Goal: Find contact information: Find contact information

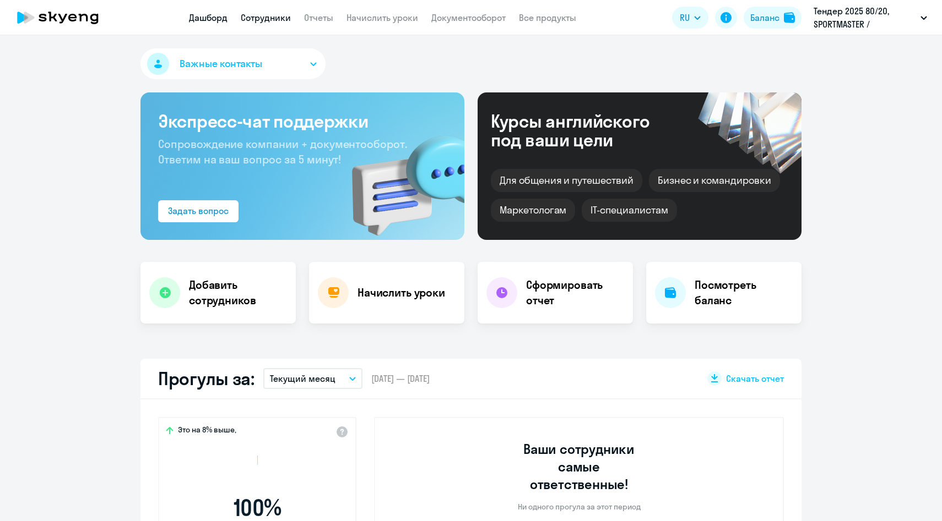
select select "30"
click at [281, 16] on link "Сотрудники" at bounding box center [266, 17] width 50 height 11
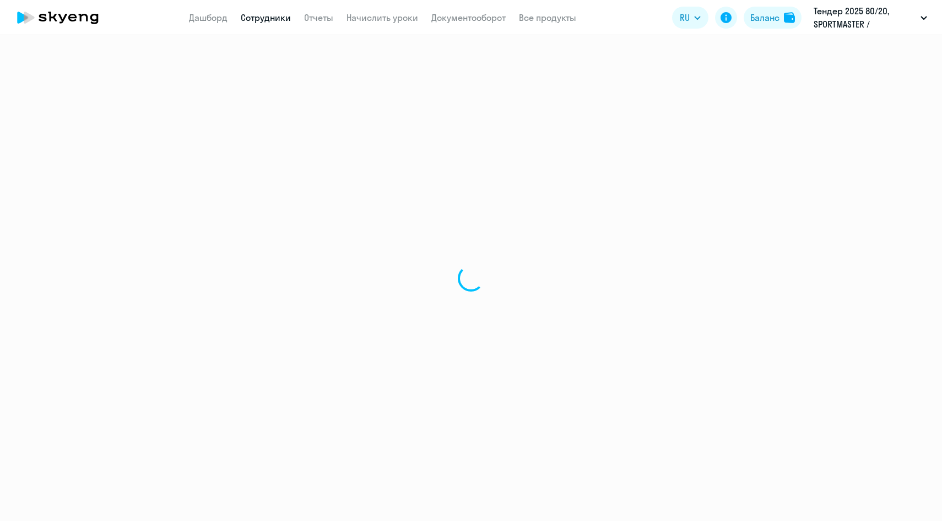
select select "30"
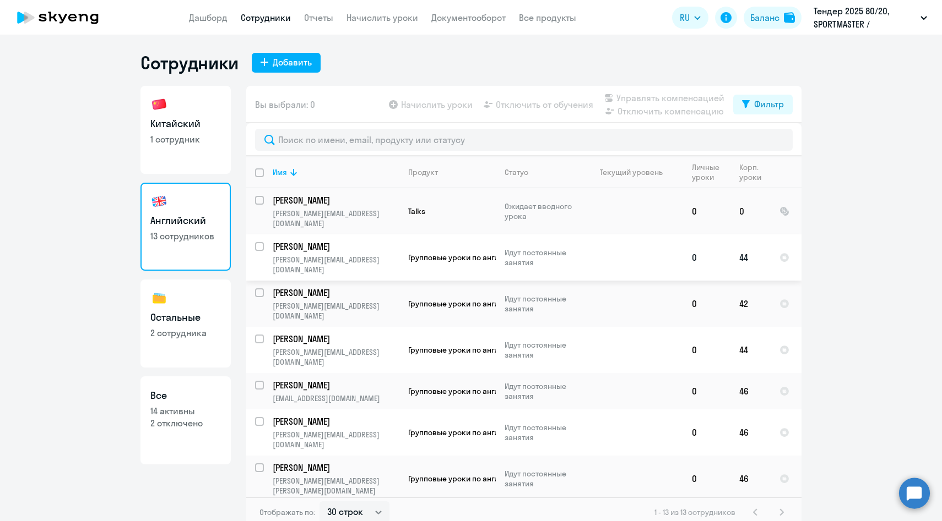
scroll to position [160, 0]
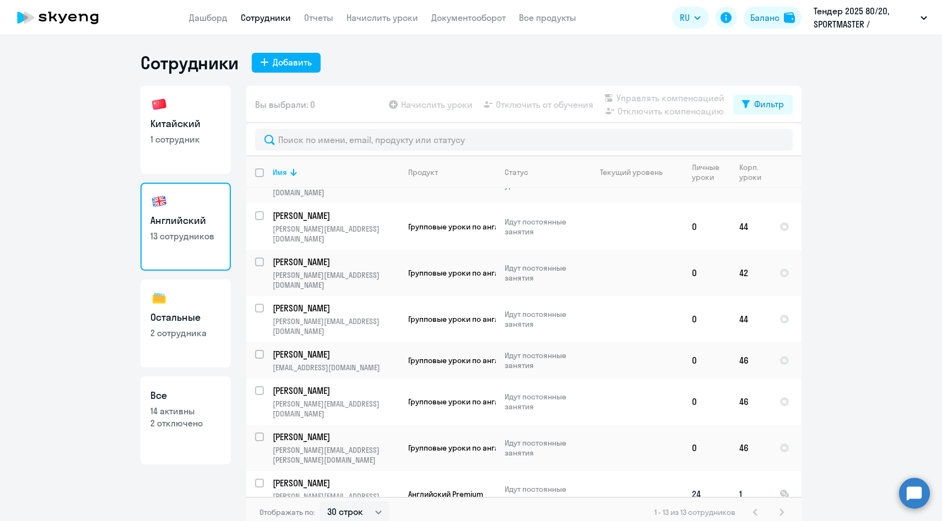
click at [304, 471] on td "Богданов Андрей andrey.bogdanov@multonpartners.com" at bounding box center [331, 494] width 135 height 46
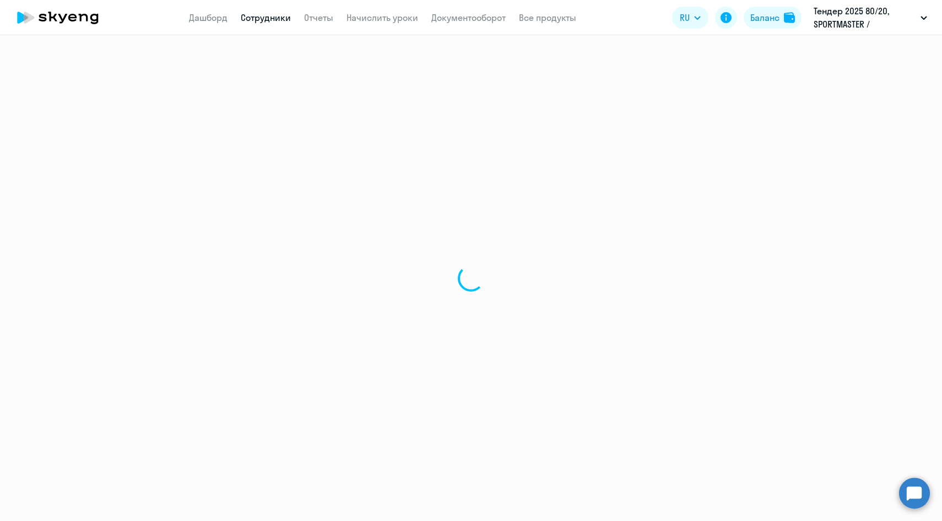
click at [304, 408] on div at bounding box center [471, 278] width 942 height 486
select select "english"
select select "30"
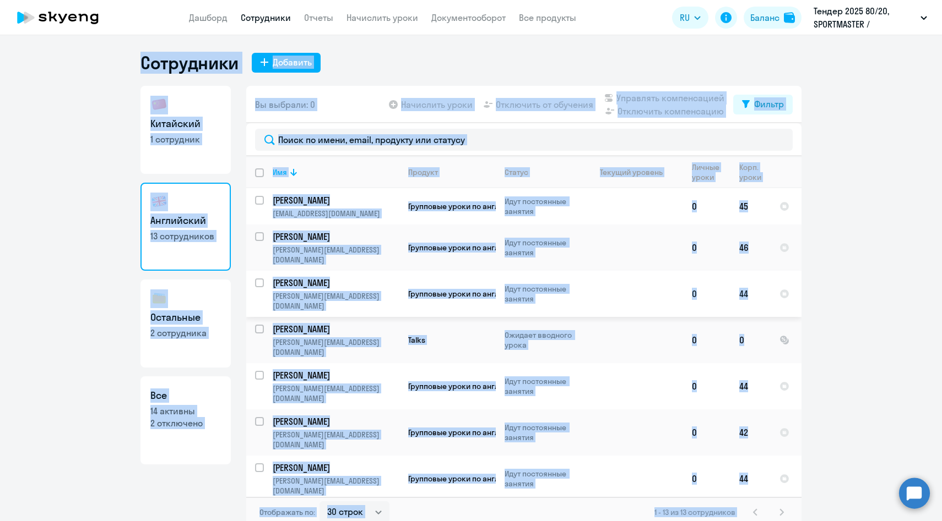
scroll to position [160, 0]
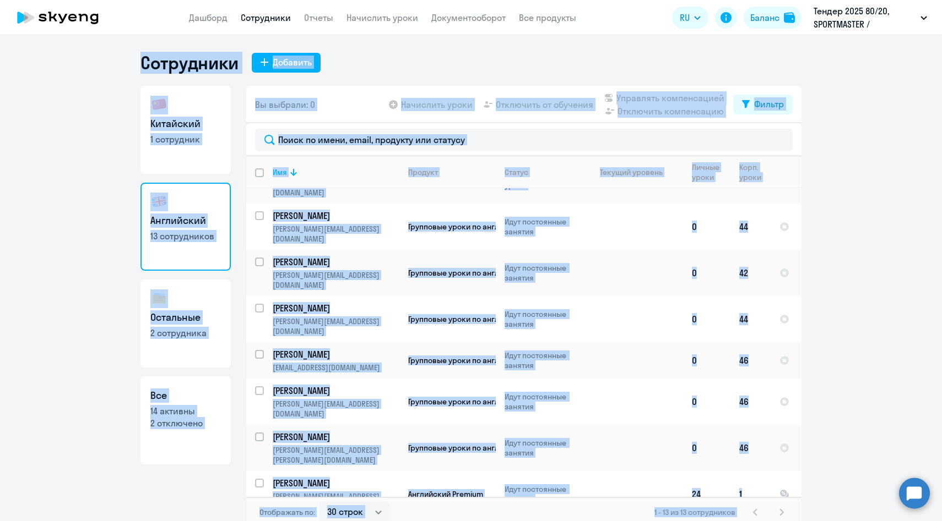
click at [901, 259] on ng-component "Сотрудники Добавить Китайский 1 сотрудник Английский 13 сотрудников Остальные 2…" at bounding box center [471, 290] width 942 height 476
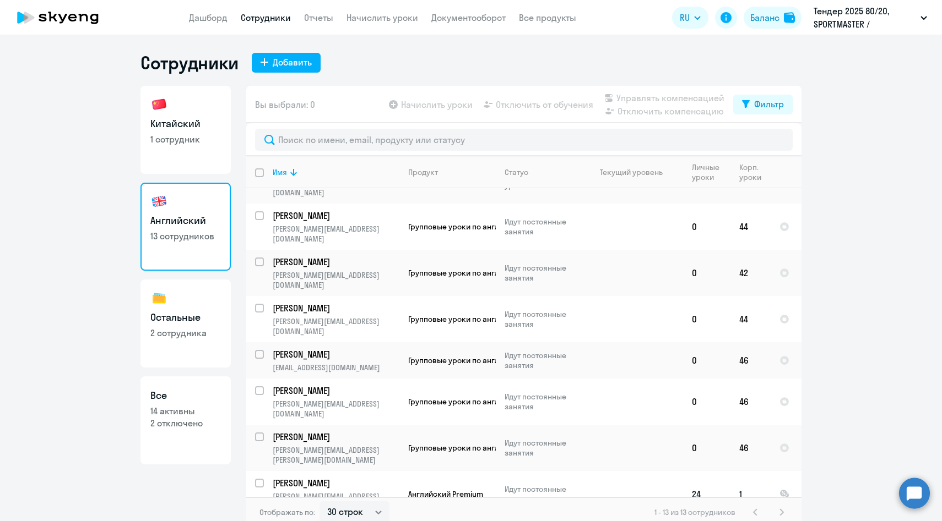
click at [259, 479] on input "select row 42123768" at bounding box center [266, 490] width 22 height 22
checkbox input "true"
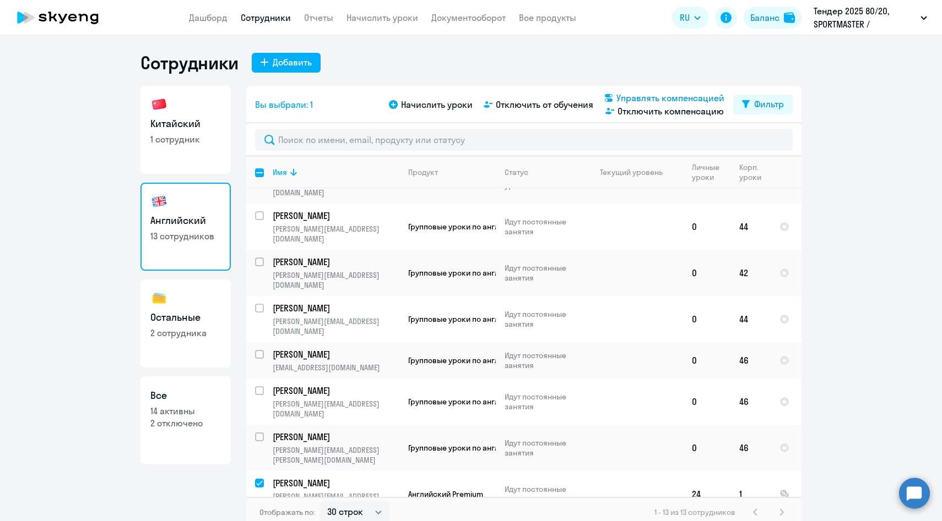
click at [670, 102] on span "Управлять компенсацией" at bounding box center [670, 97] width 108 height 13
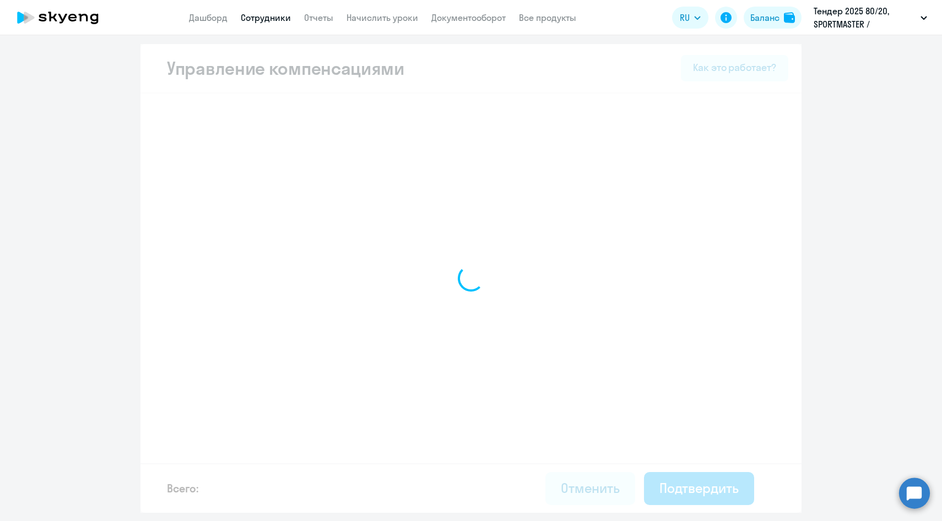
select select "WHOLE_PERIOD"
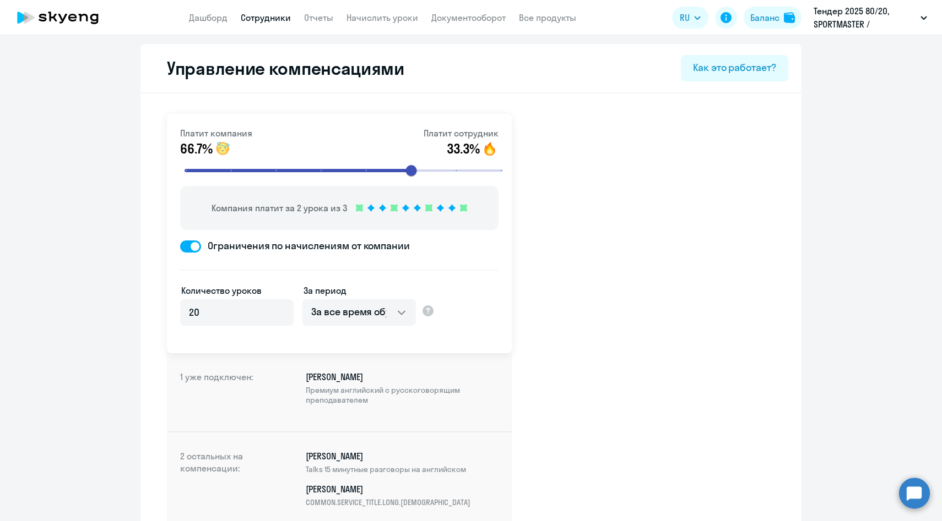
click at [263, 21] on link "Сотрудники" at bounding box center [266, 17] width 50 height 11
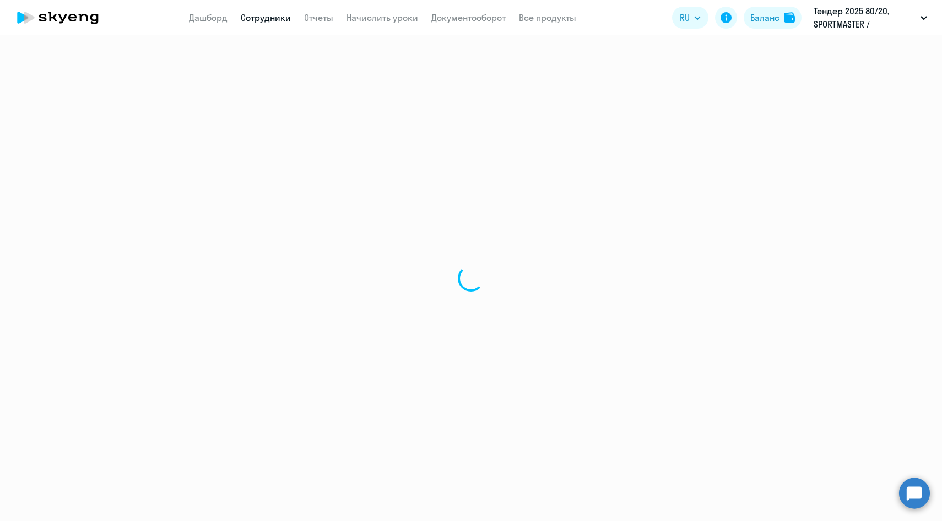
select select "30"
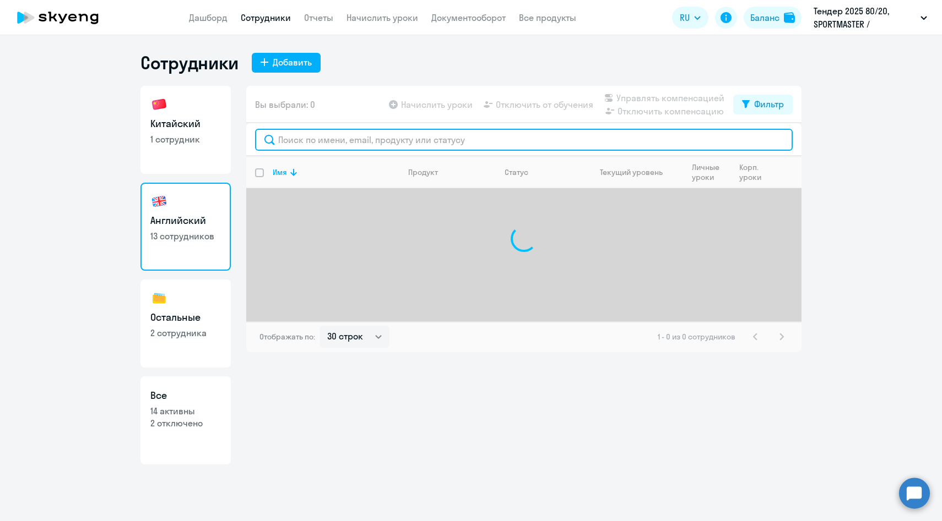
click at [329, 140] on input "text" at bounding box center [523, 140] width 537 height 22
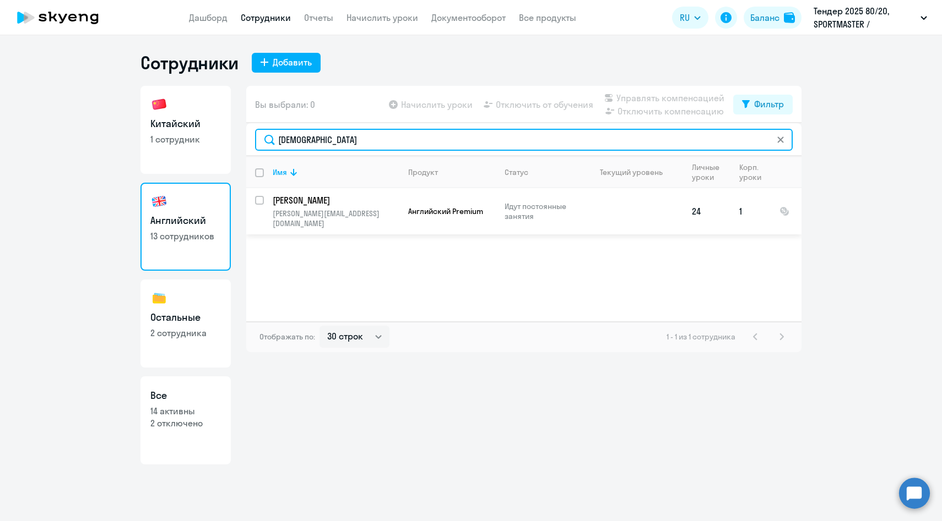
type input "богда"
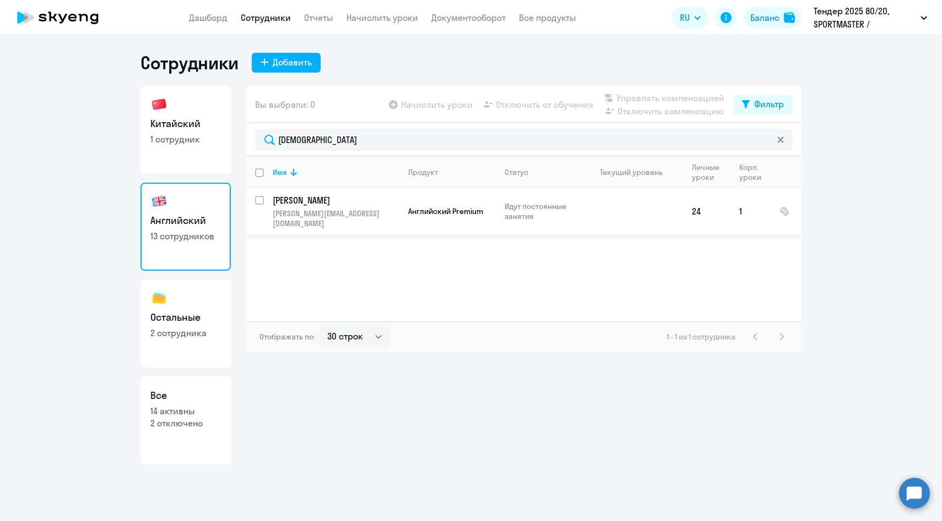
click at [262, 199] on input "select row 42123768" at bounding box center [266, 207] width 22 height 22
checkbox input "true"
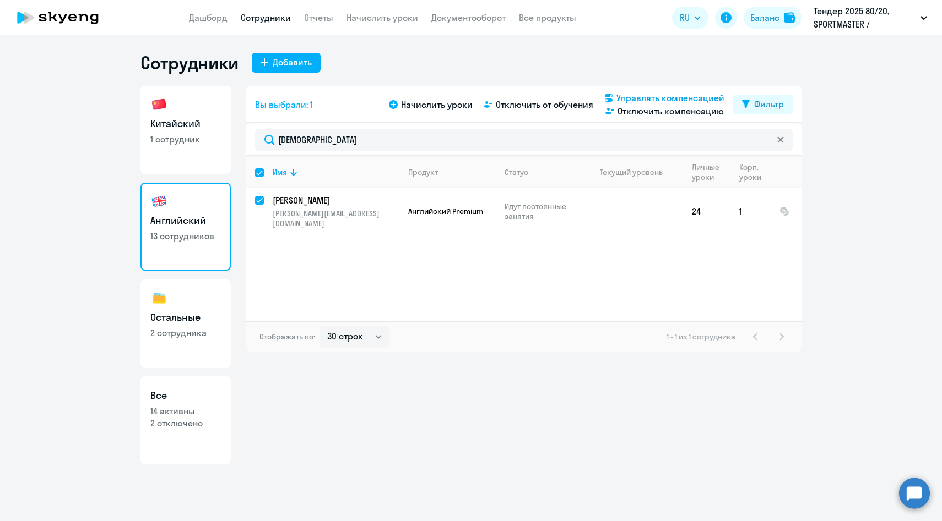
click at [672, 99] on span "Управлять компенсацией" at bounding box center [670, 97] width 108 height 13
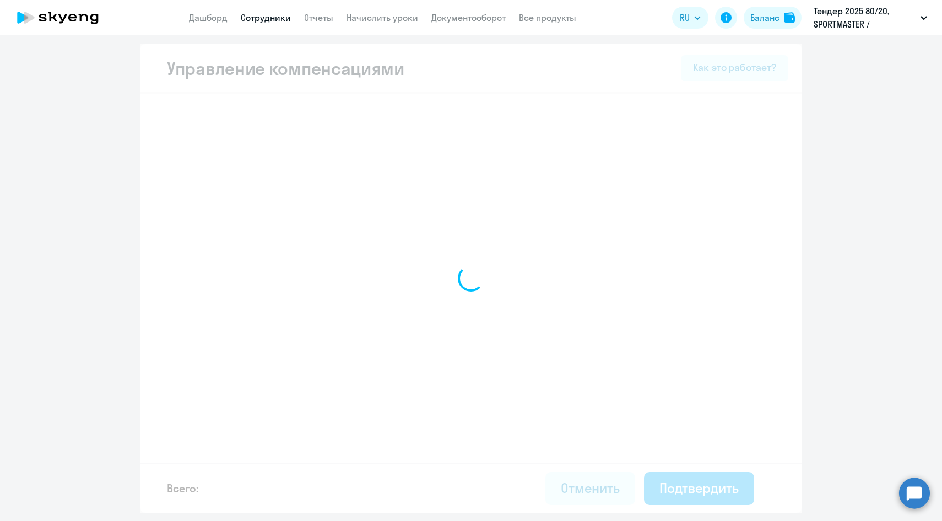
select select "WHOLE_PERIOD"
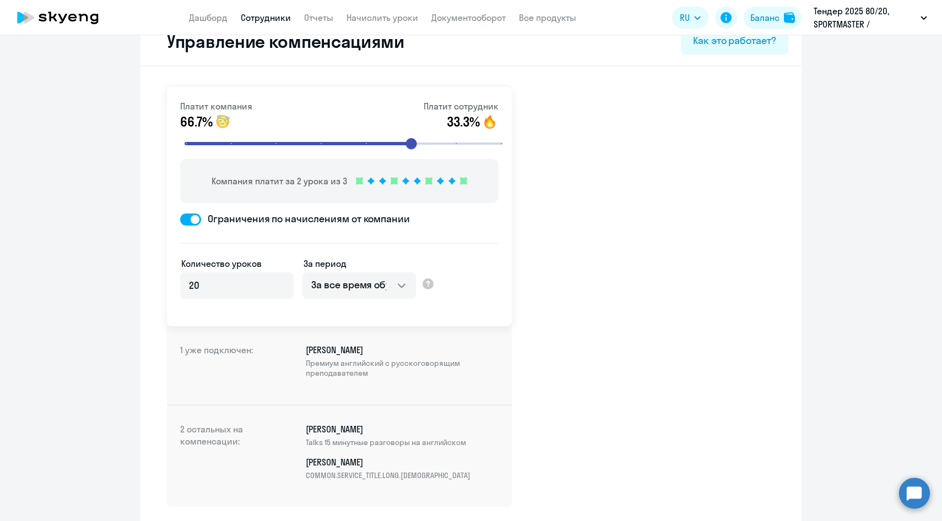
scroll to position [28, 0]
click at [241, 19] on link "Сотрудники" at bounding box center [266, 17] width 50 height 11
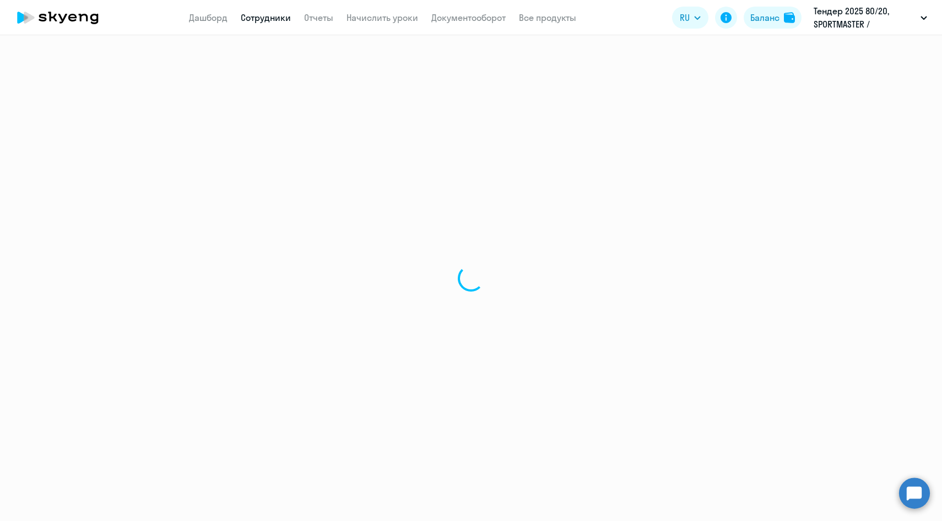
select select "30"
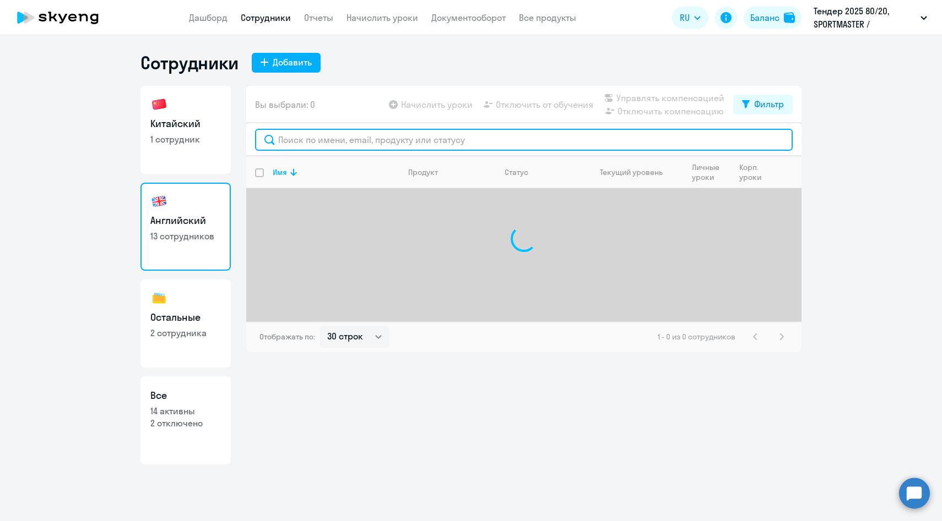
click at [295, 140] on input "text" at bounding box center [523, 140] width 537 height 22
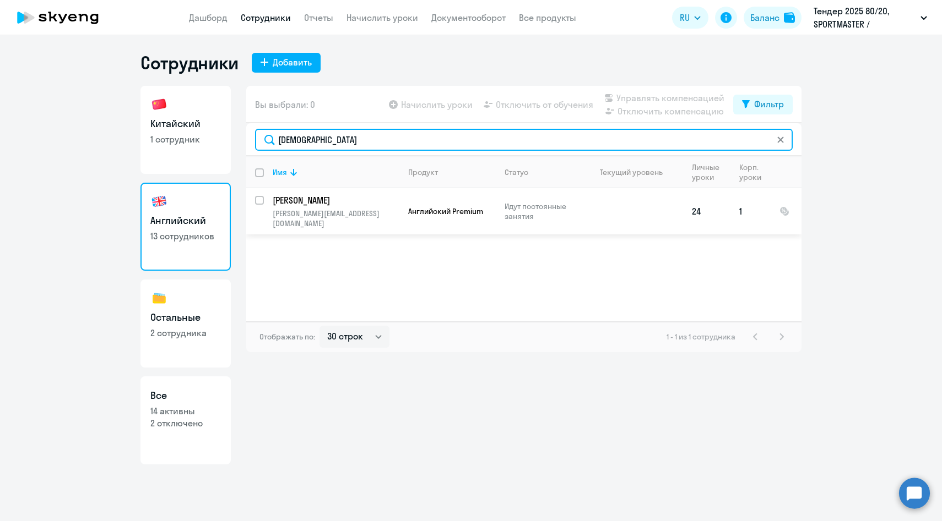
type input "богда"
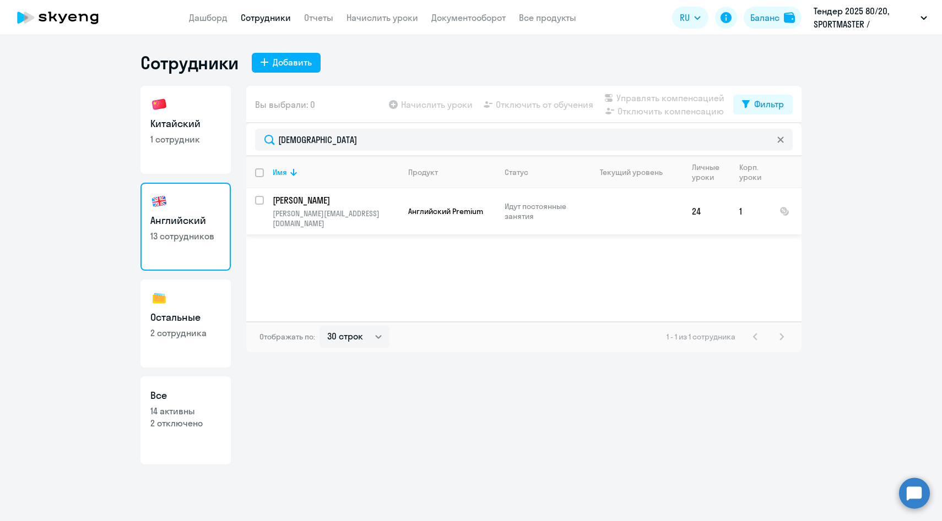
click at [338, 208] on td "Богданов Андрей andrey.bogdanov@multonpartners.com" at bounding box center [331, 211] width 135 height 46
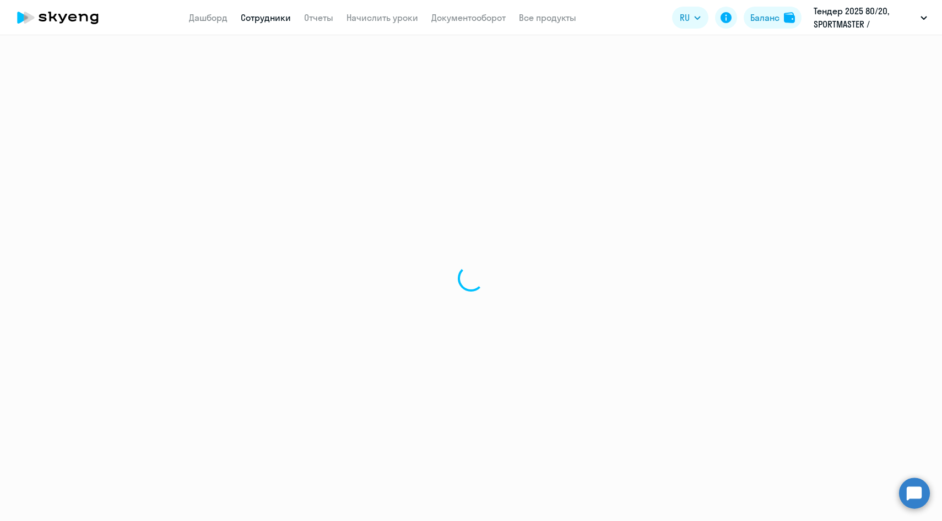
select select "english"
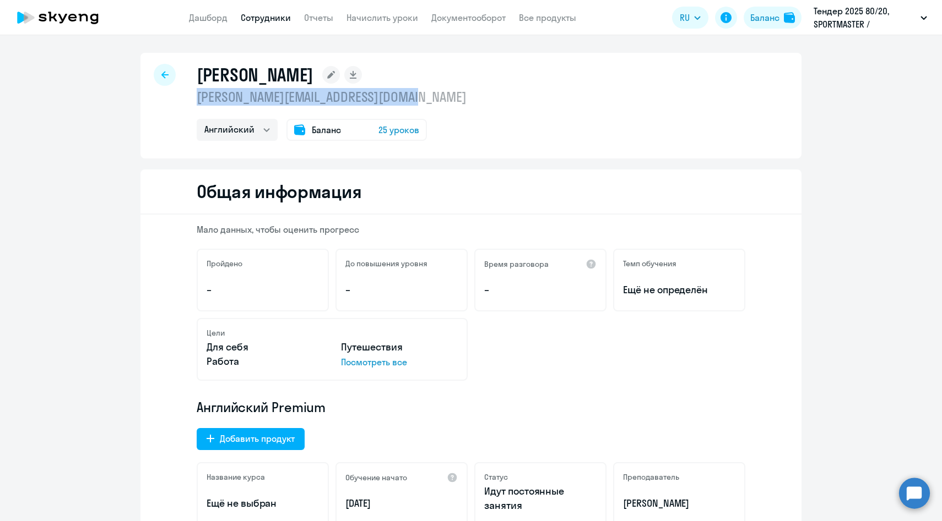
drag, startPoint x: 462, startPoint y: 105, endPoint x: 180, endPoint y: 105, distance: 281.9
click at [180, 105] on div "Богданов Андрей andrey.bogdanov@multonpartners.com Английский Баланс 25 уроков" at bounding box center [470, 106] width 661 height 106
copy p "andrey.bogdanov@multonpartners.com"
click at [178, 77] on div "Богданов Андрей andrey.bogdanov@multonpartners.com Английский Баланс 25 уроков" at bounding box center [470, 106] width 661 height 106
click at [162, 73] on icon at bounding box center [164, 75] width 7 height 8
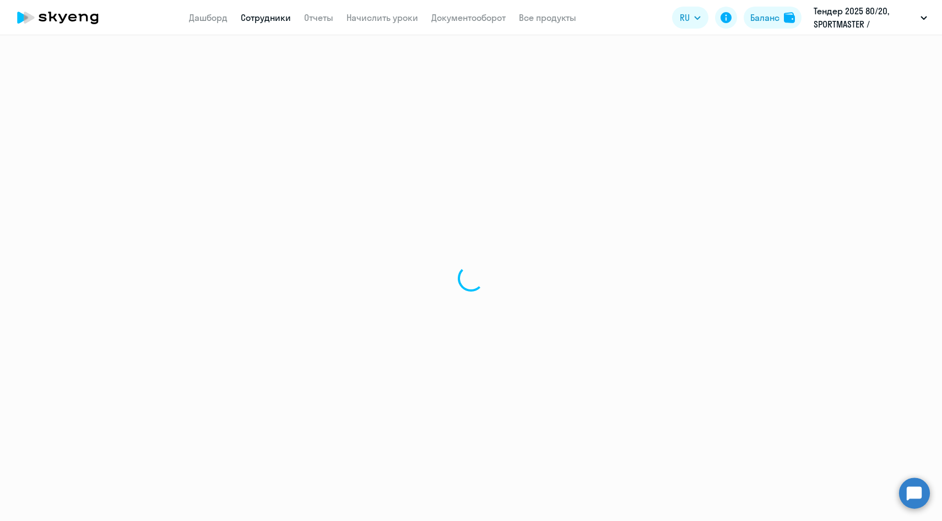
select select "30"
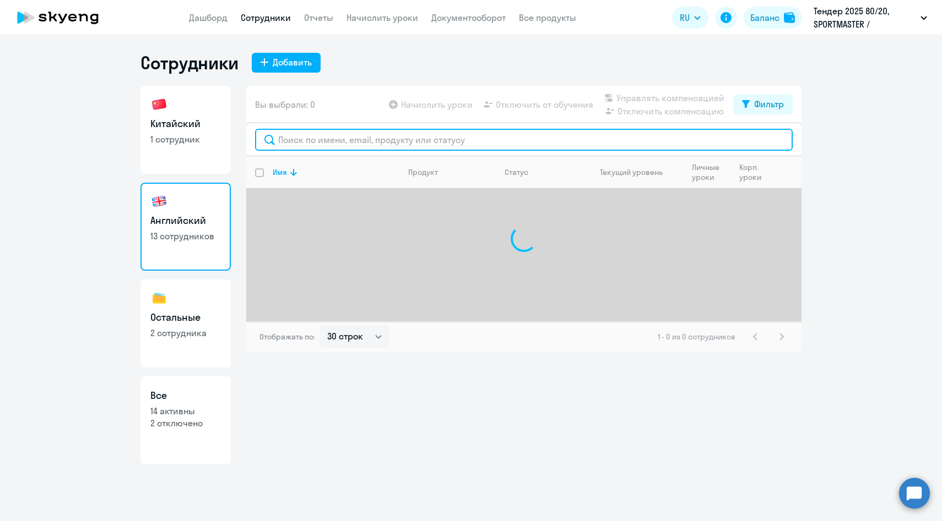
click at [324, 143] on input "text" at bounding box center [523, 140] width 537 height 22
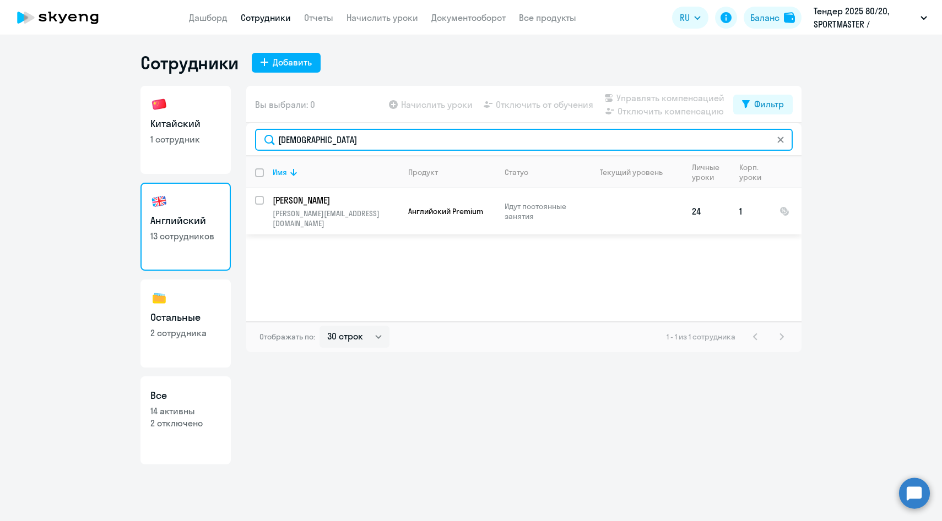
type input "богда"
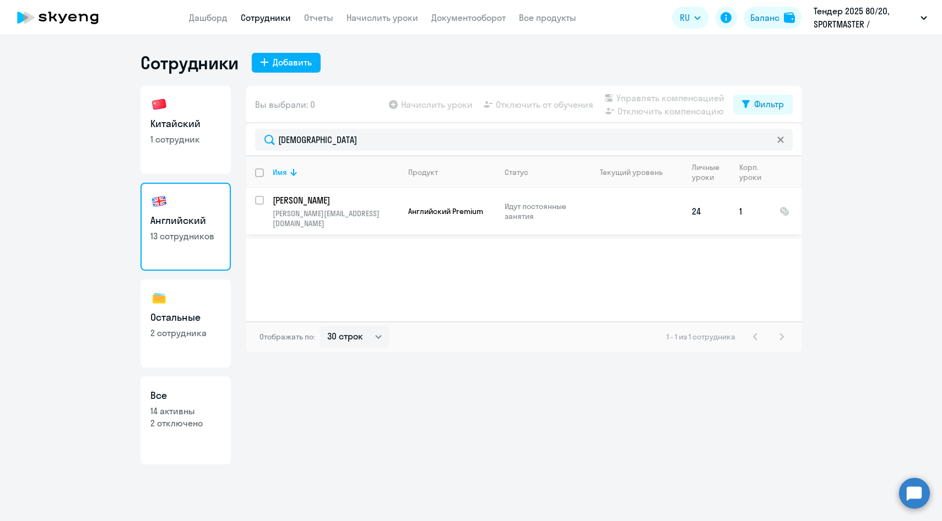
click at [261, 202] on input "select row 42123768" at bounding box center [266, 207] width 22 height 22
checkbox input "true"
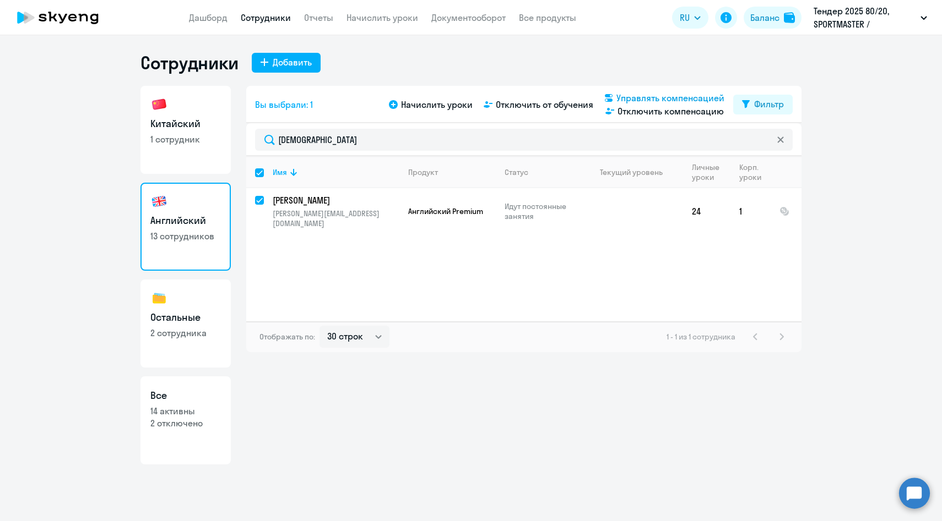
click at [676, 98] on span "Управлять компенсацией" at bounding box center [670, 97] width 108 height 13
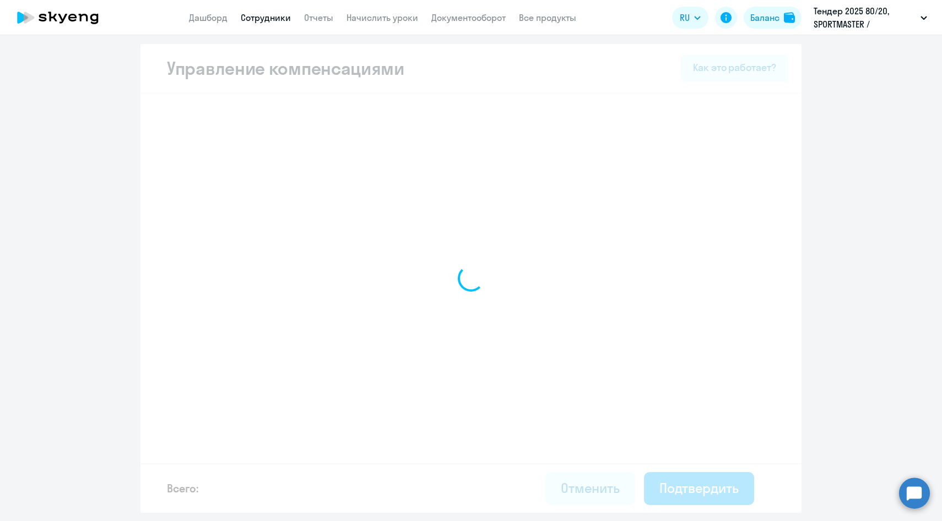
select select "WHOLE_PERIOD"
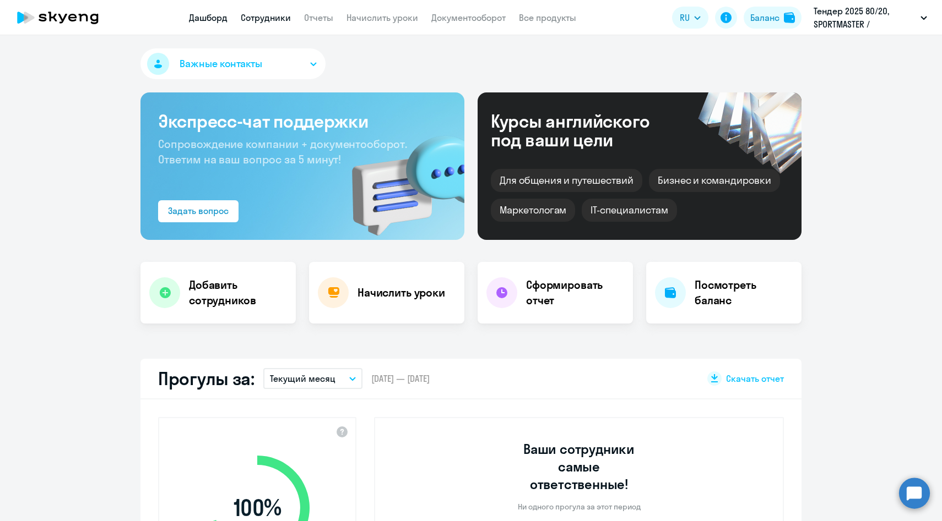
click at [275, 19] on link "Сотрудники" at bounding box center [266, 17] width 50 height 11
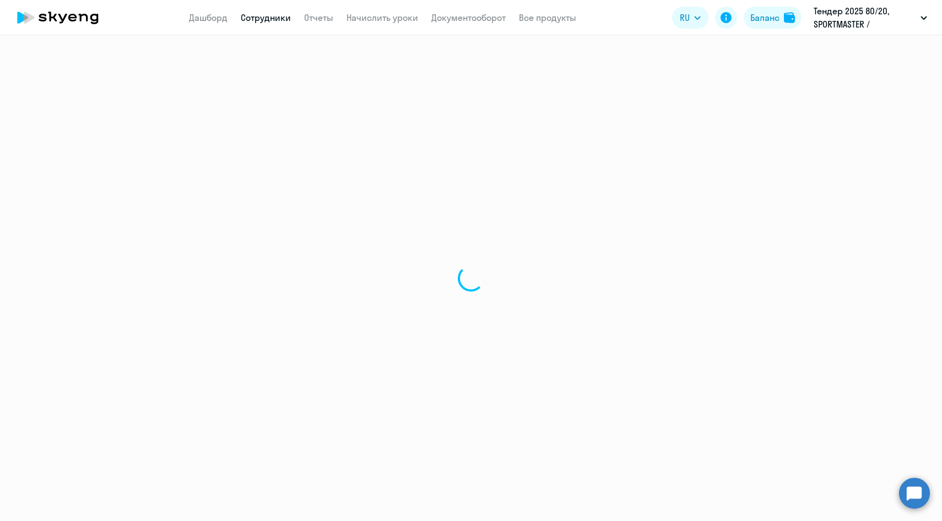
select select "30"
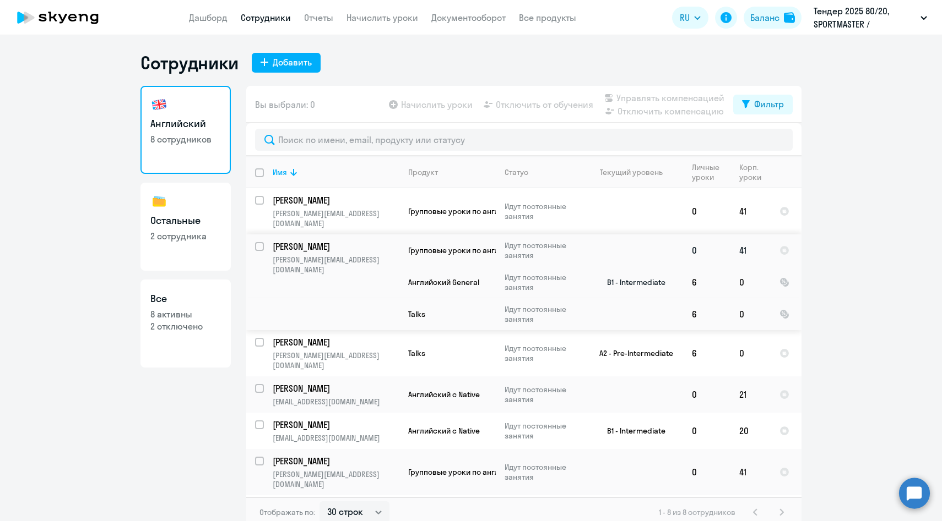
click at [259, 242] on input "select row 40424094" at bounding box center [266, 253] width 22 height 22
checkbox input "true"
click at [632, 95] on span "Управлять компенсацией" at bounding box center [670, 97] width 108 height 13
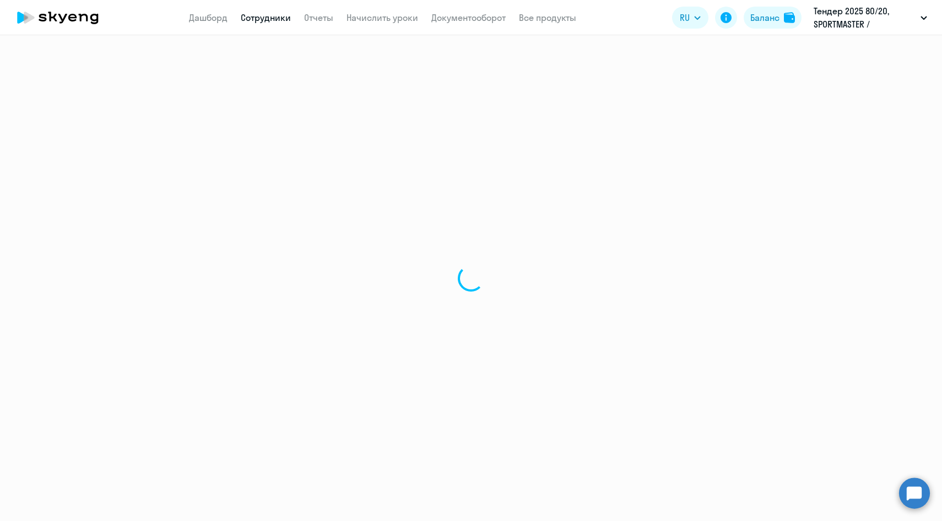
select select "30"
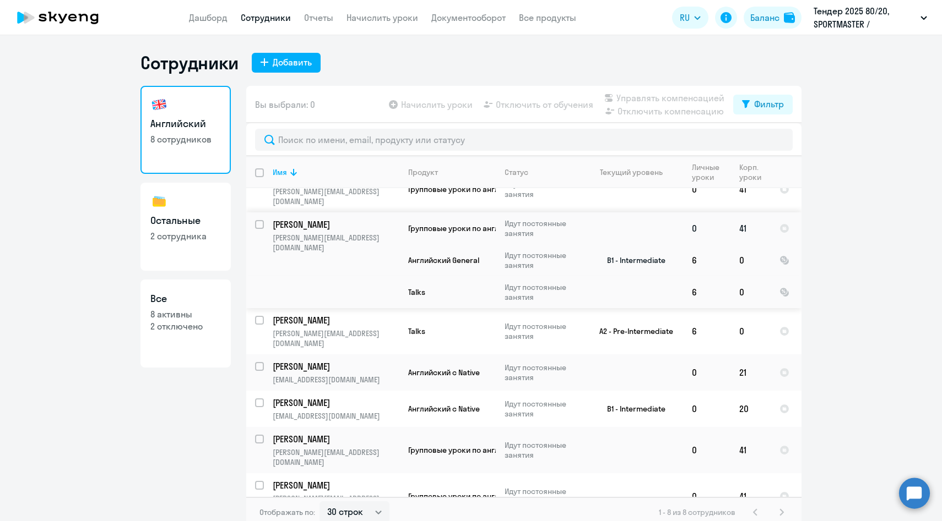
scroll to position [37, 0]
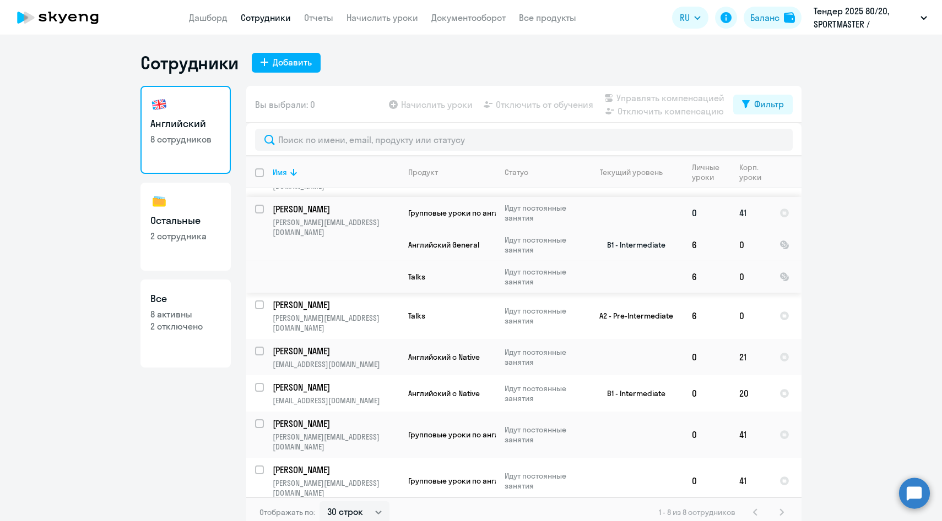
click at [350, 217] on p "[PERSON_NAME][EMAIL_ADDRESS][DOMAIN_NAME]" at bounding box center [336, 227] width 126 height 20
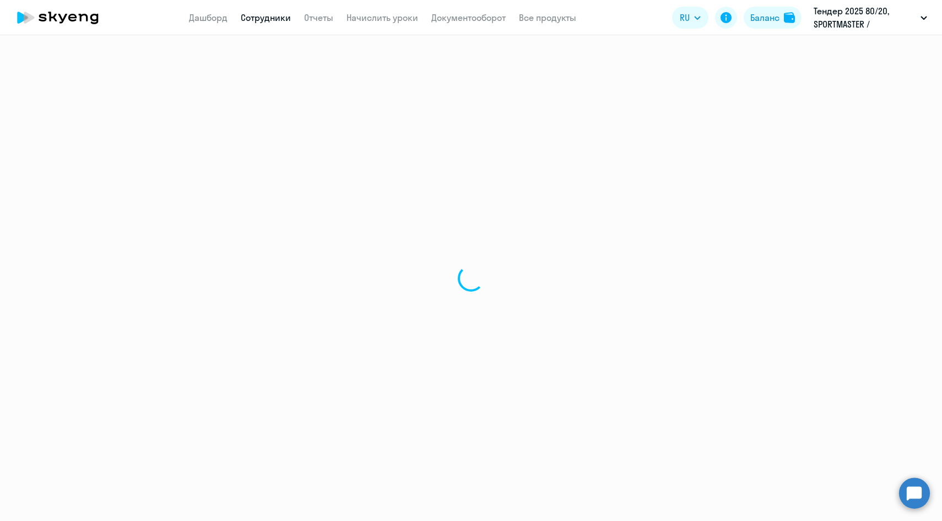
select select "english"
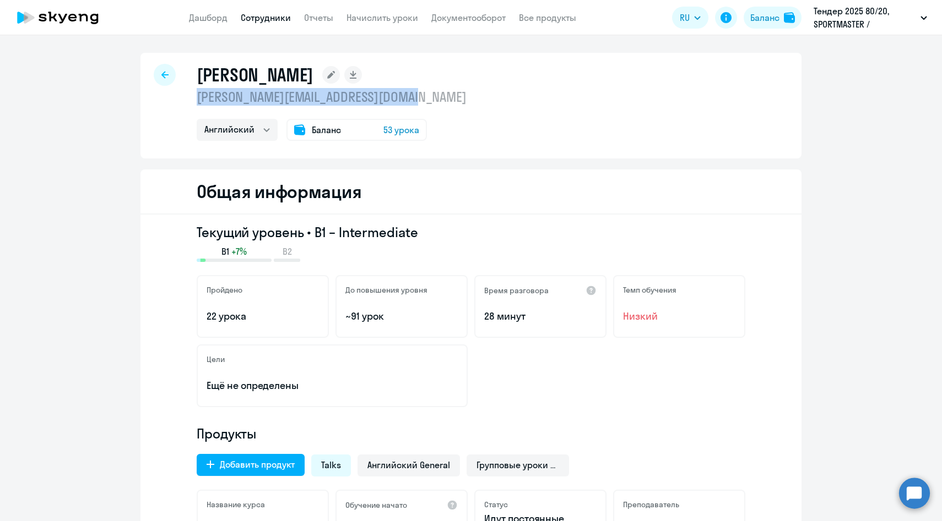
drag, startPoint x: 426, startPoint y: 105, endPoint x: 192, endPoint y: 99, distance: 233.5
click at [192, 99] on div "[PERSON_NAME] [PERSON_NAME][EMAIL_ADDRESS][DOMAIN_NAME] Английский Остальные Ба…" at bounding box center [470, 106] width 661 height 106
copy p "[PERSON_NAME][EMAIL_ADDRESS][DOMAIN_NAME]"
click at [164, 73] on icon at bounding box center [164, 75] width 7 height 8
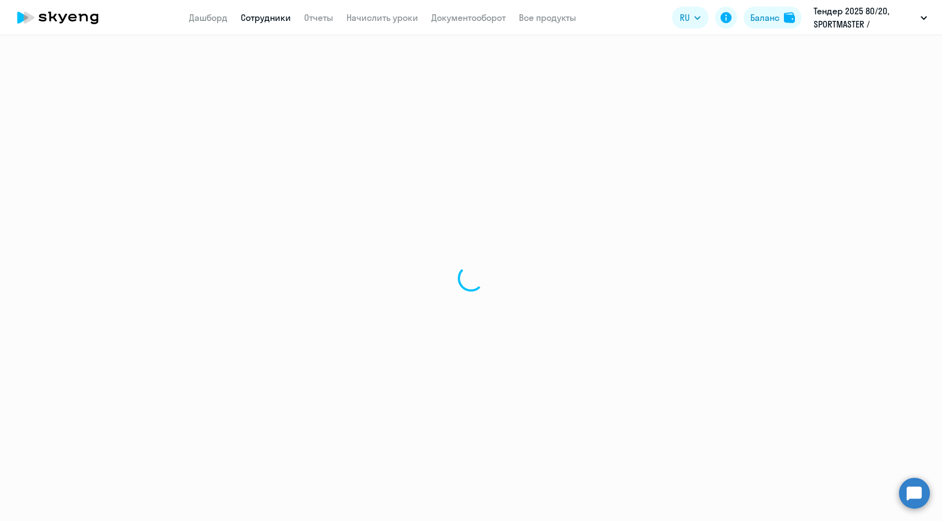
select select "30"
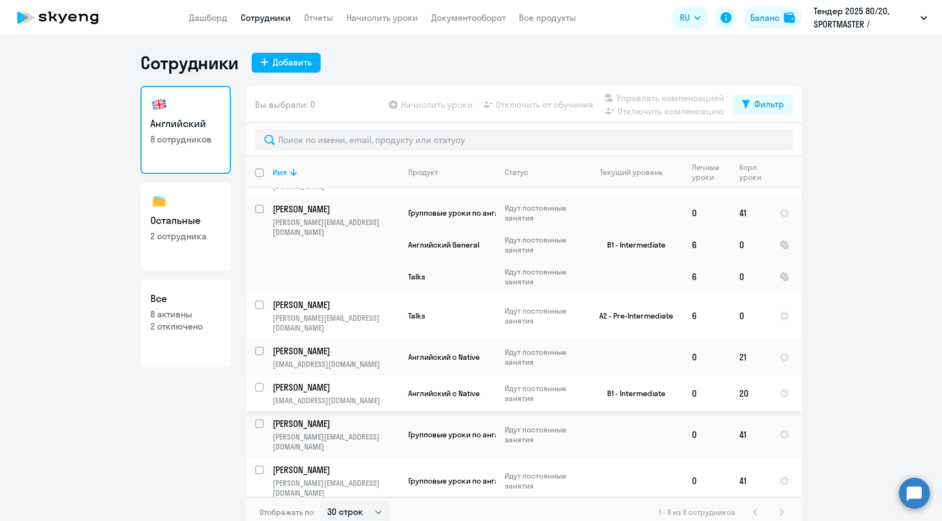
scroll to position [7, 0]
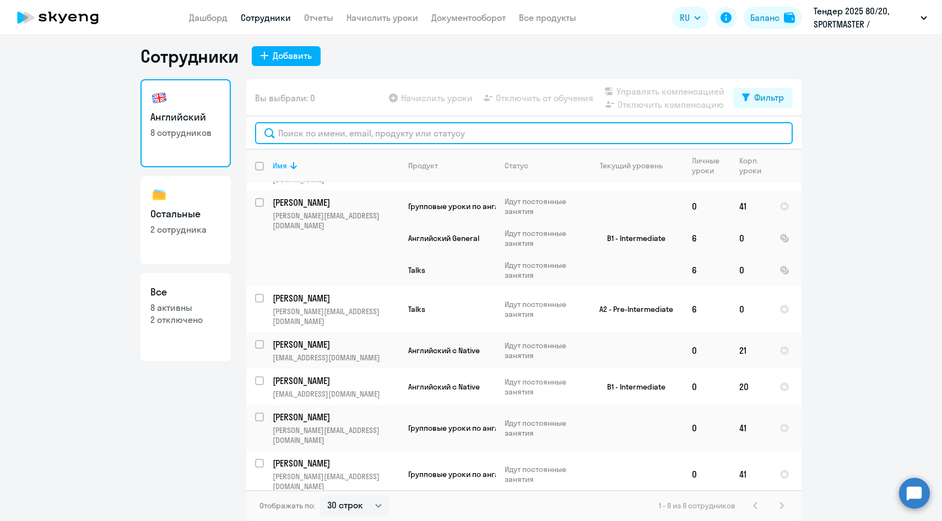
click at [309, 130] on input "text" at bounding box center [523, 133] width 537 height 22
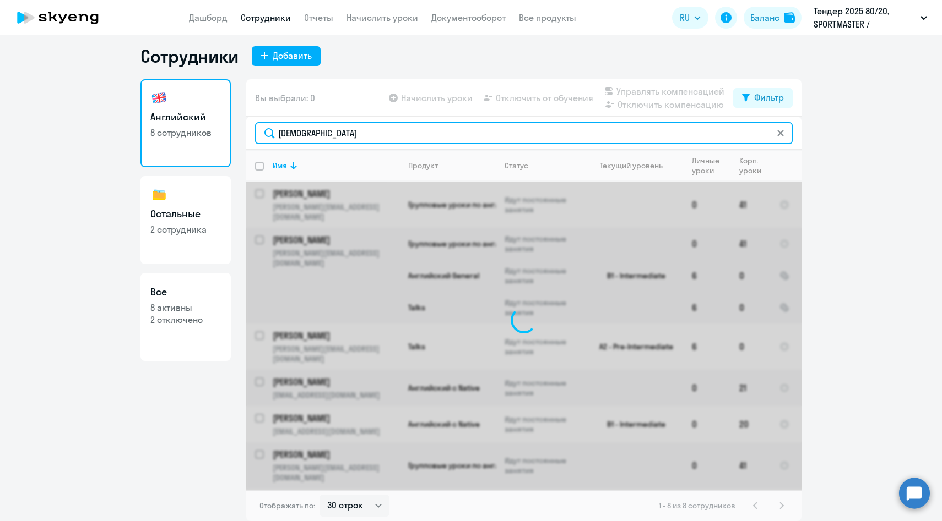
scroll to position [0, 0]
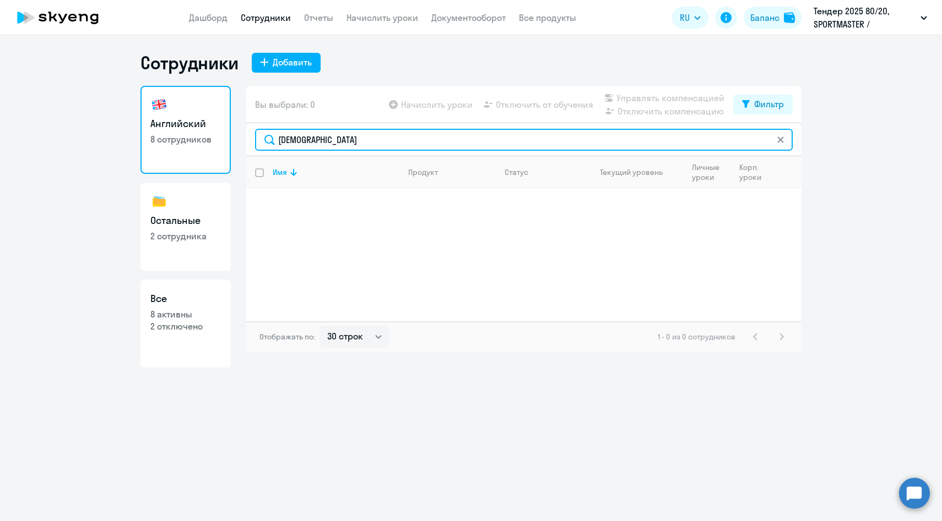
type input "[DEMOGRAPHIC_DATA]"
